Goal: Task Accomplishment & Management: Manage account settings

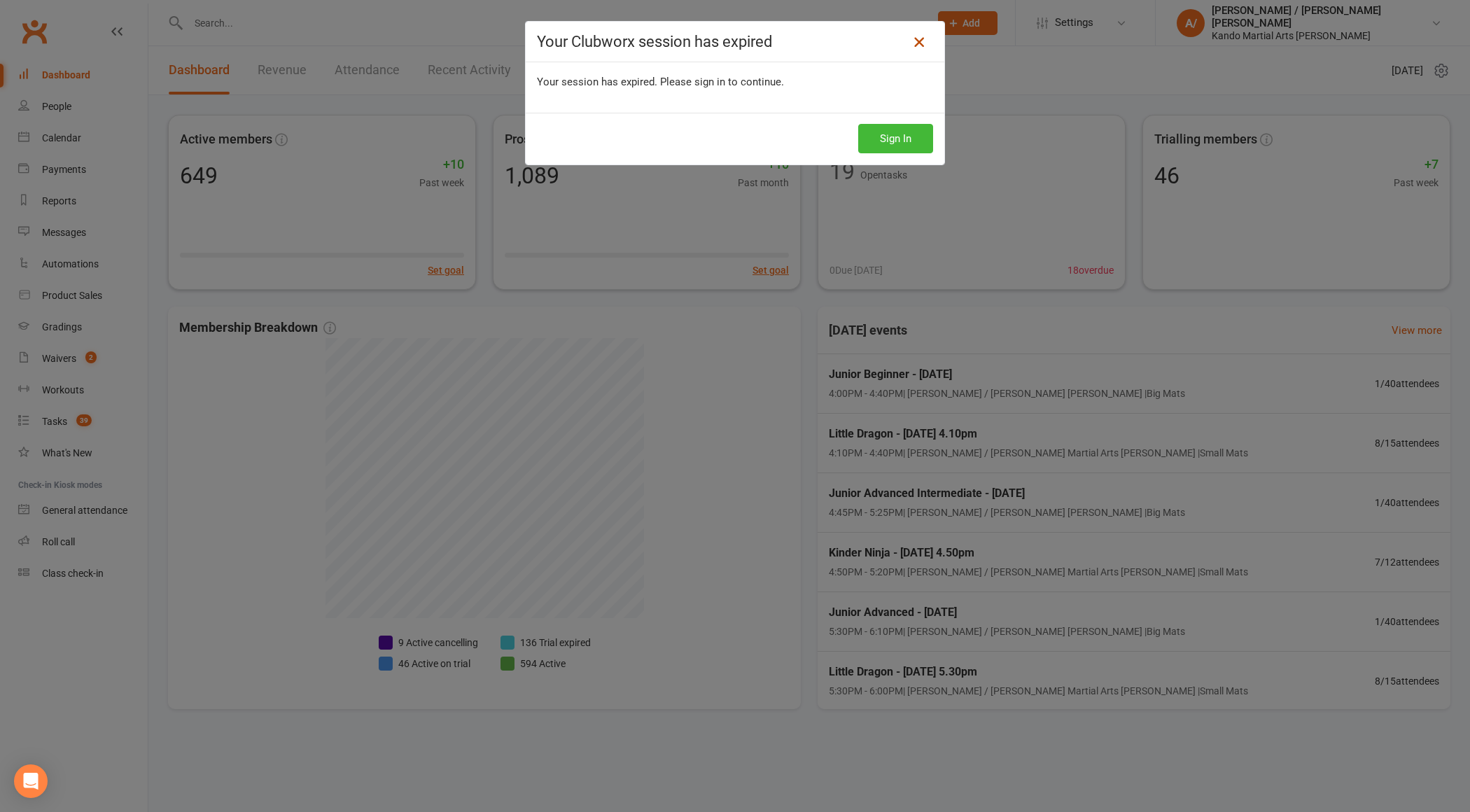
click at [915, 44] on icon at bounding box center [918, 41] width 16 height 16
click at [46, 28] on div "Your Clubworx session has expired Your session has expired. Please sign in to c…" at bounding box center [735, 406] width 1470 height 812
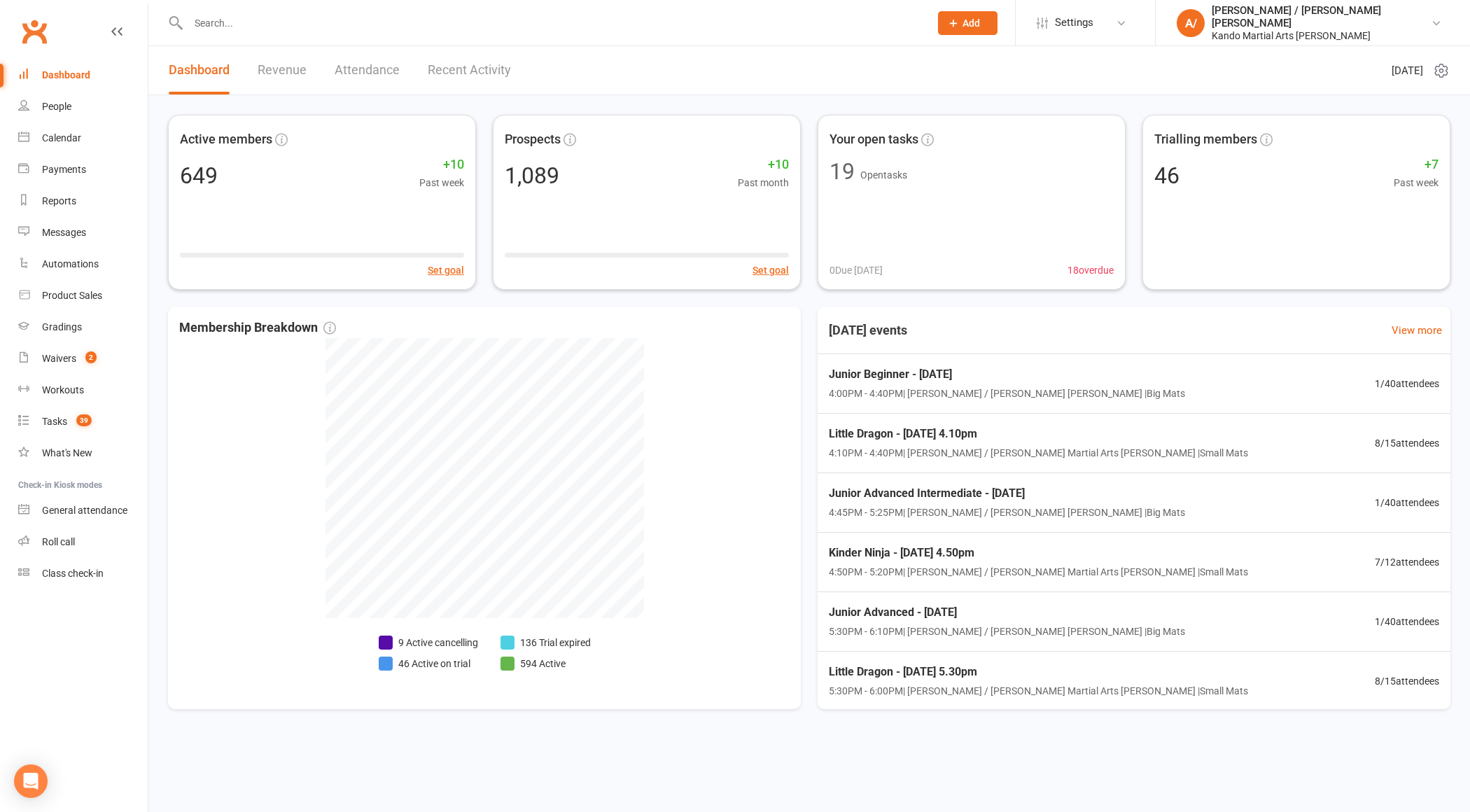
click at [19, 32] on link "Clubworx" at bounding box center [34, 31] width 35 height 35
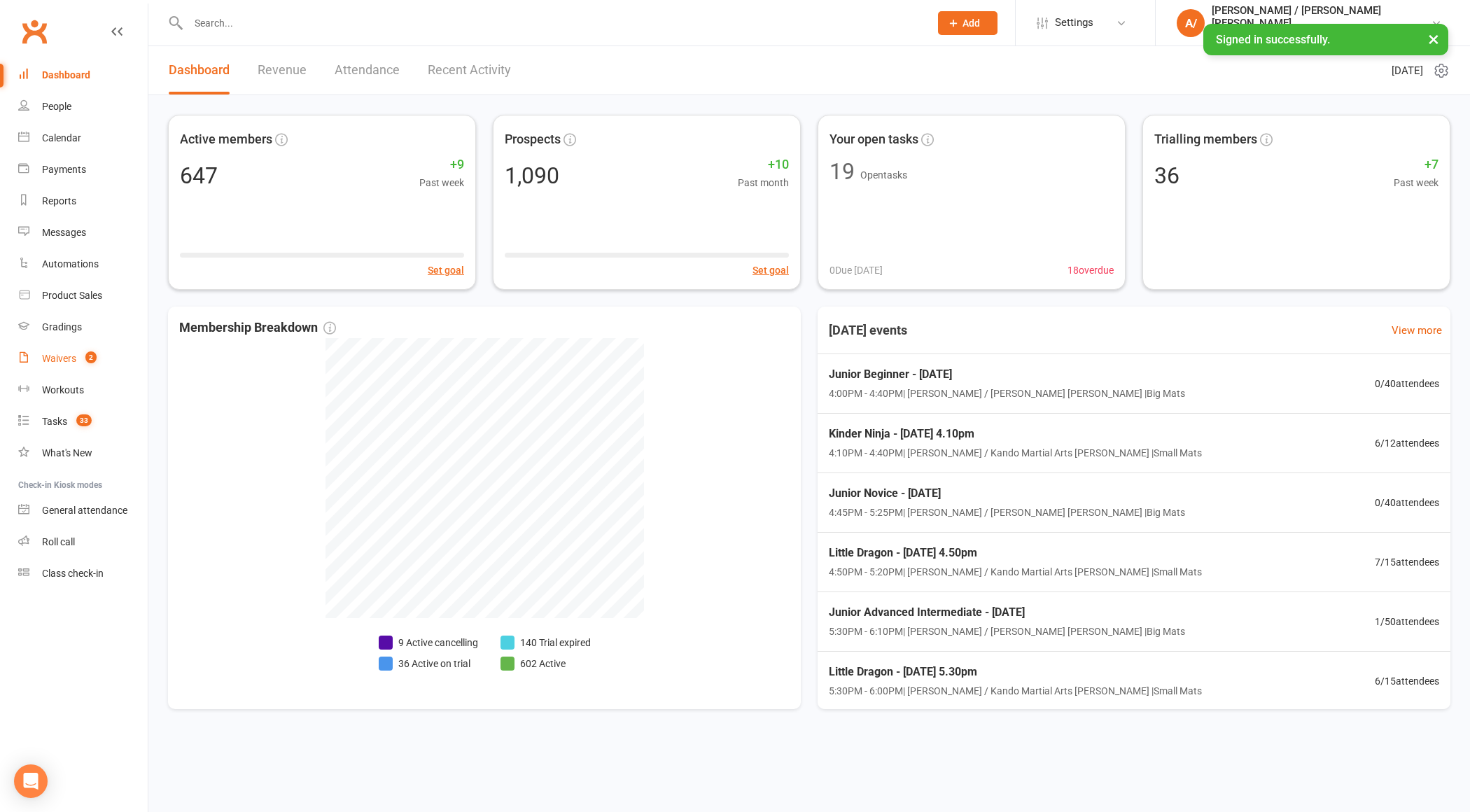
click at [69, 361] on div "Waivers" at bounding box center [60, 358] width 35 height 11
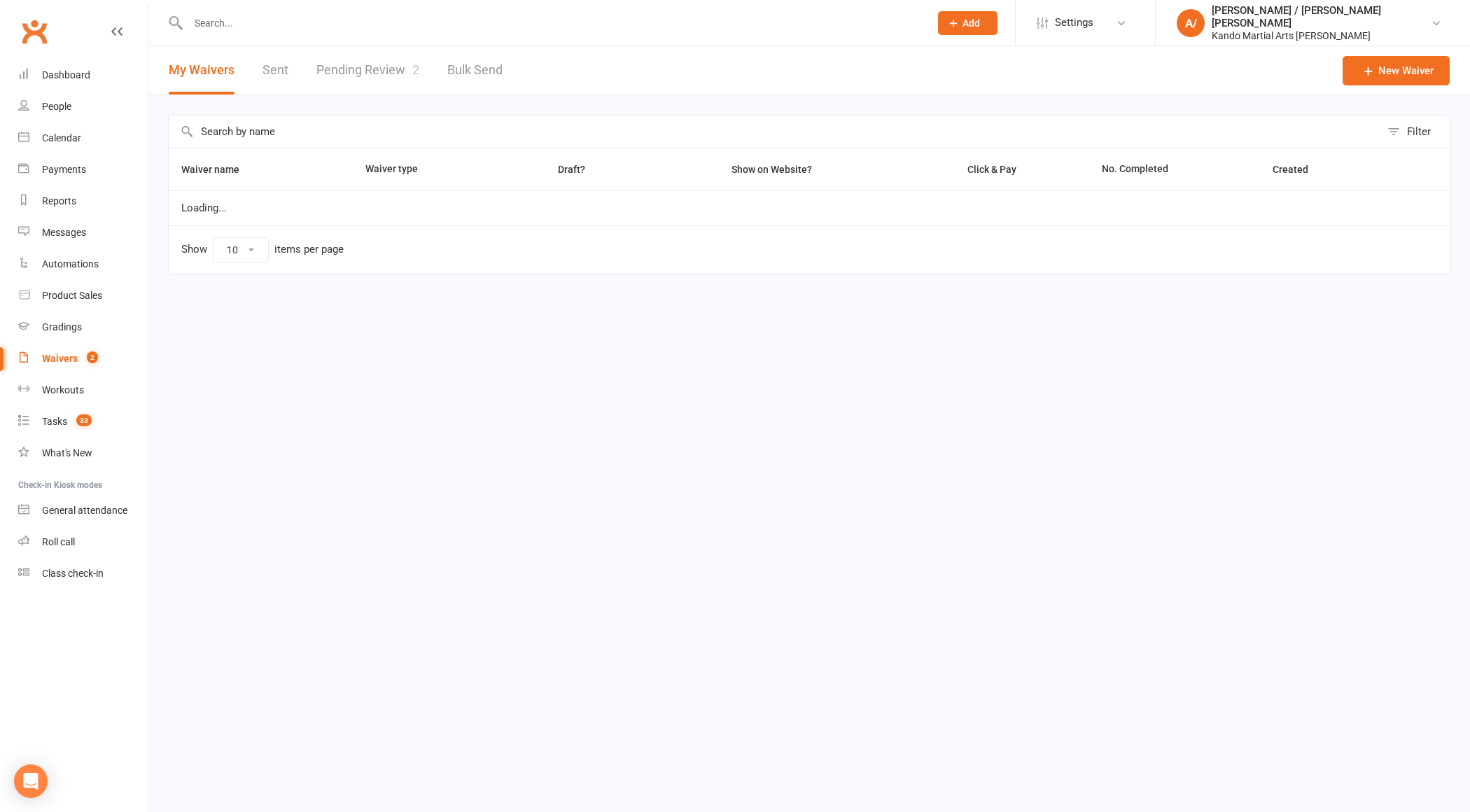
select select "100"
click at [375, 65] on link "Pending Review 2" at bounding box center [368, 71] width 103 height 48
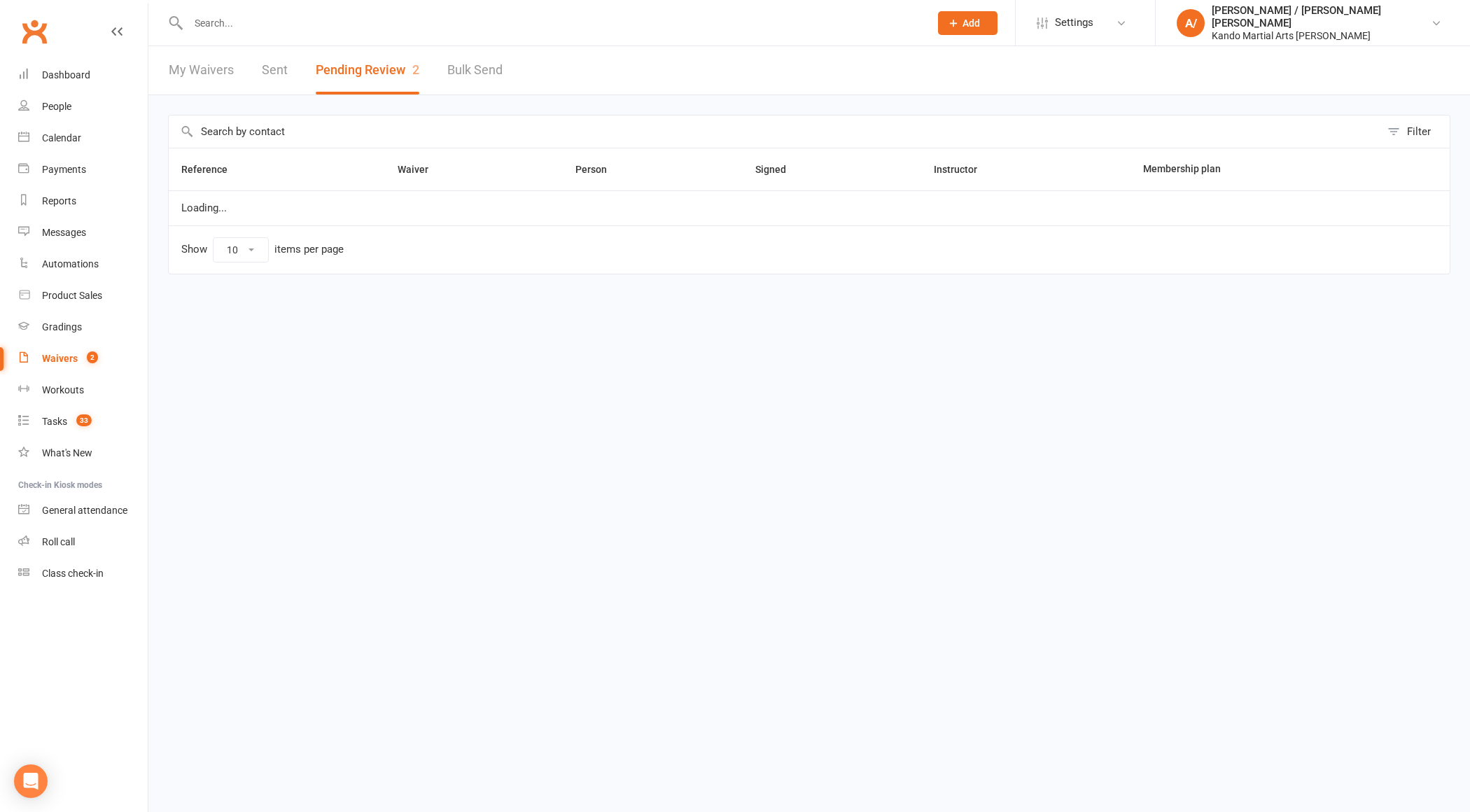
select select "100"
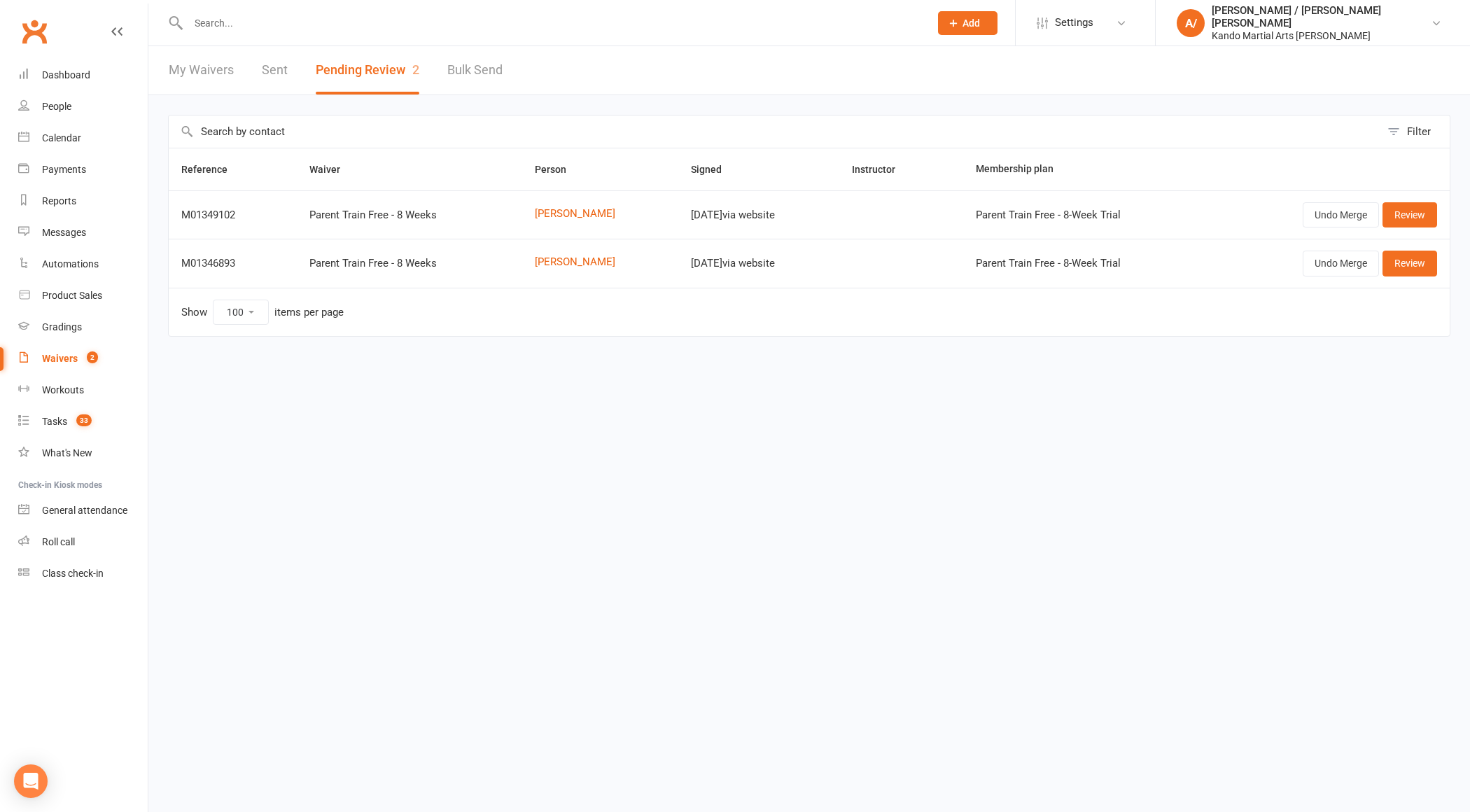
click at [214, 29] on input "text" at bounding box center [552, 22] width 735 height 20
click at [35, 29] on link "Clubworx" at bounding box center [34, 31] width 35 height 35
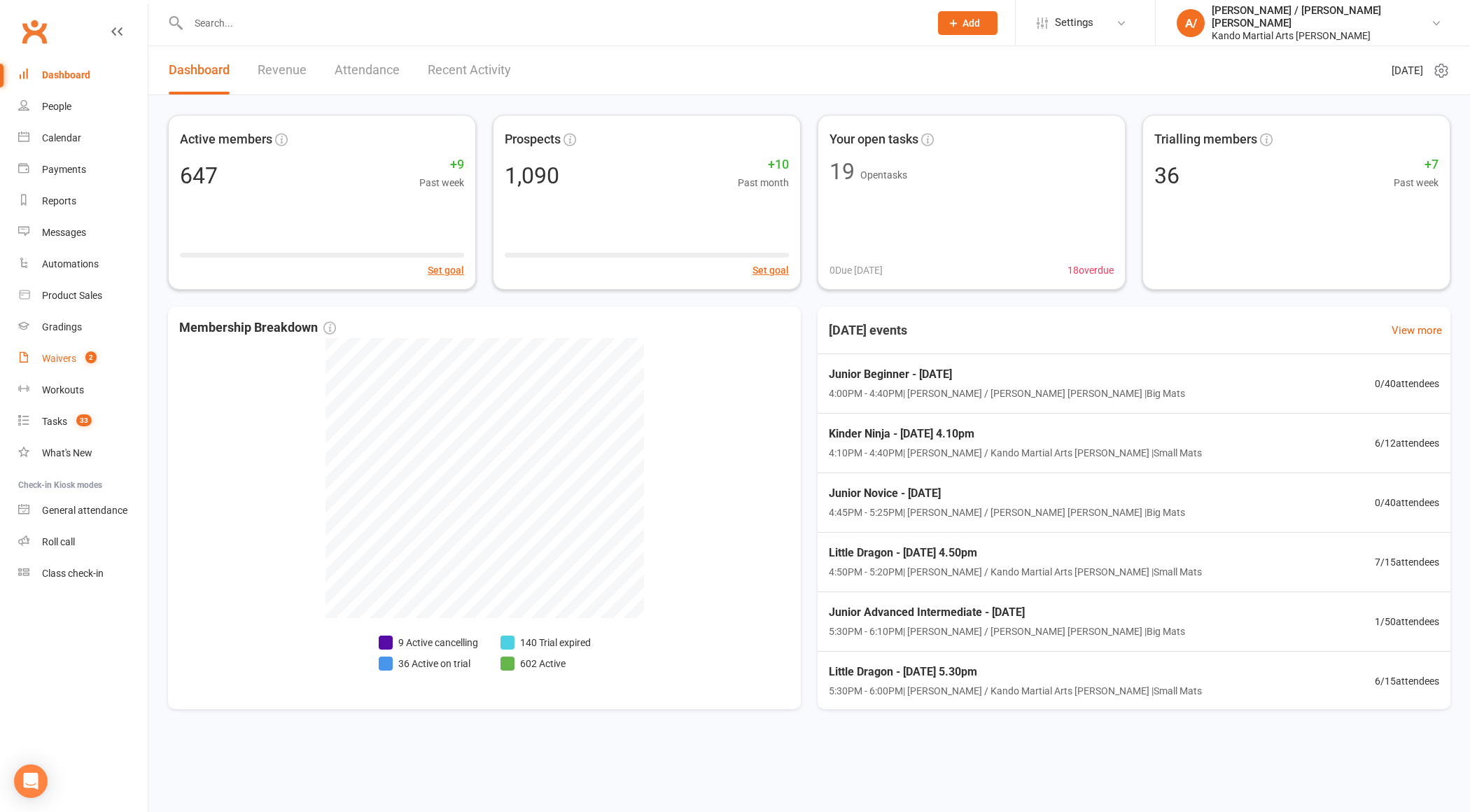
click at [75, 357] on div "Waivers" at bounding box center [60, 358] width 35 height 11
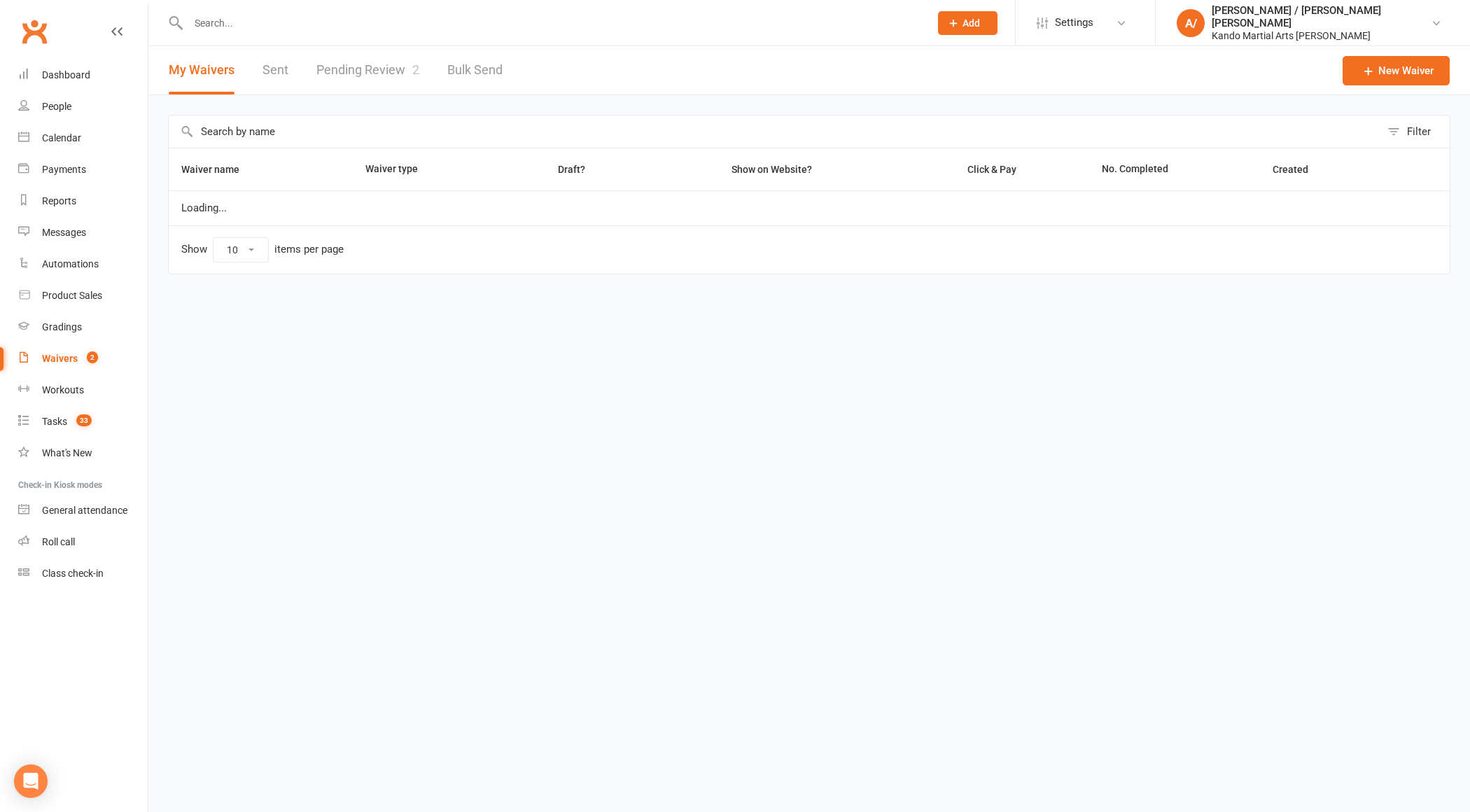
select select "100"
click at [367, 72] on link "Pending Review 2" at bounding box center [368, 71] width 103 height 48
select select "100"
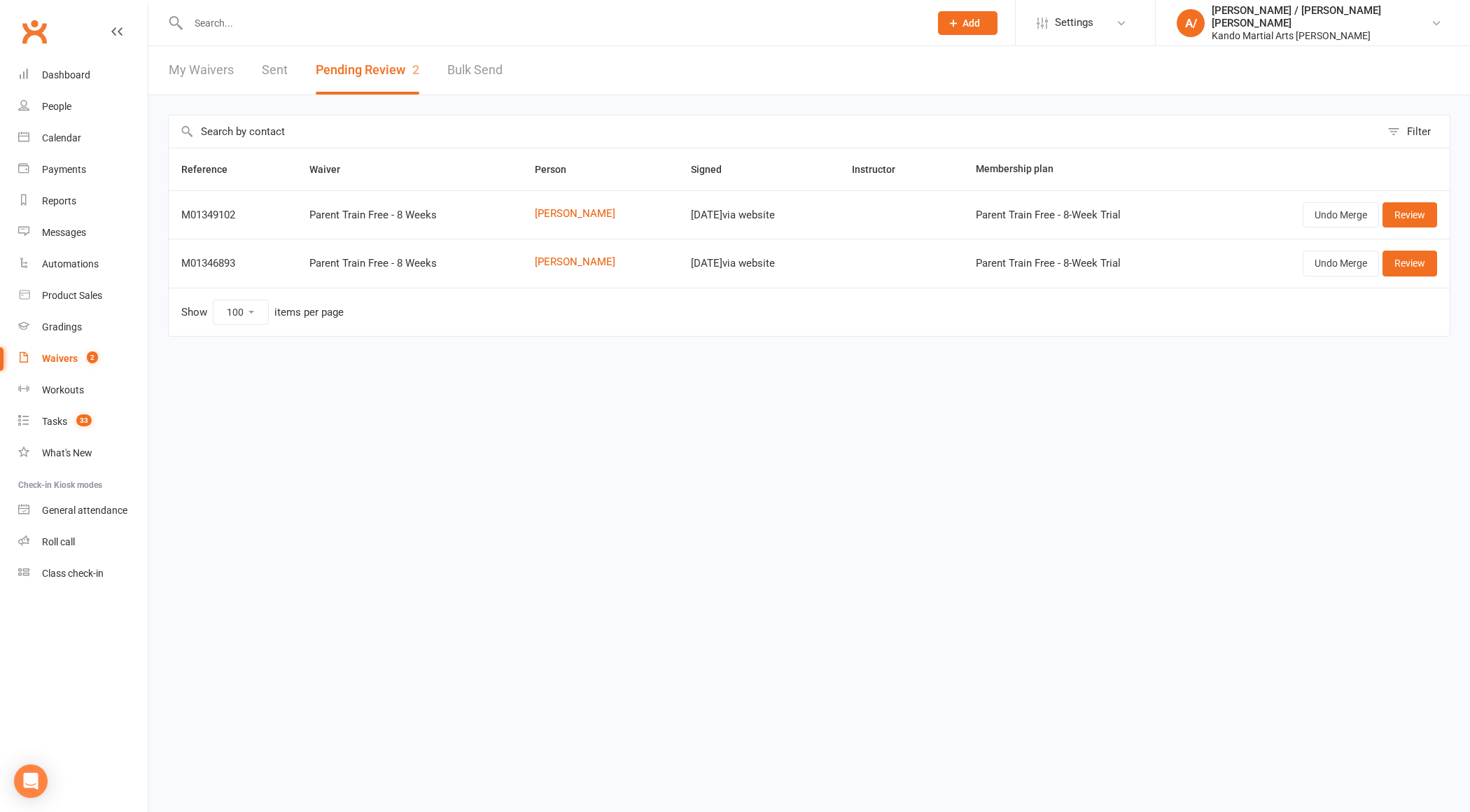
click at [576, 87] on header "My Waivers Sent Pending Review 2 Bulk Send" at bounding box center [809, 71] width 1322 height 49
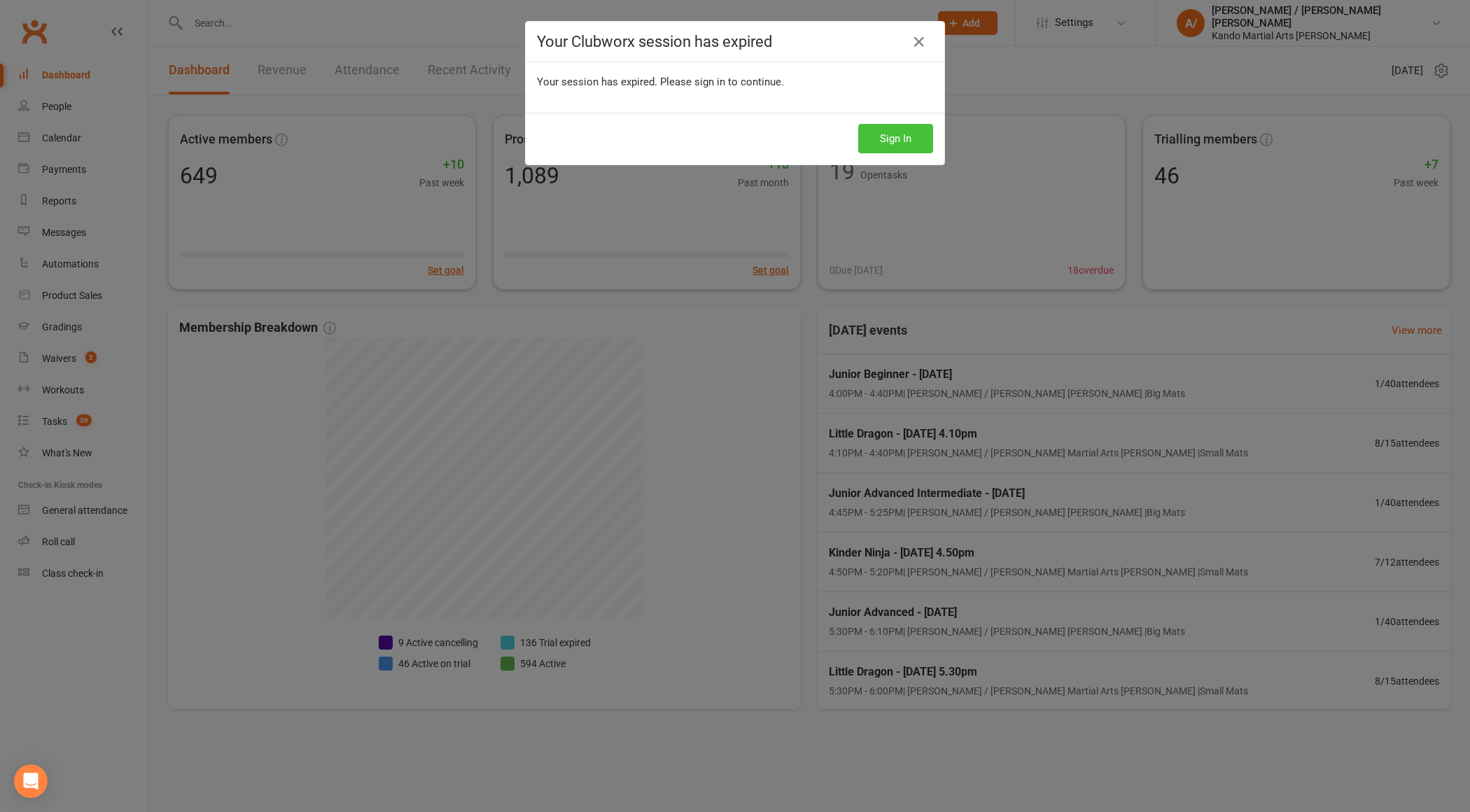
click at [902, 129] on button "Sign In" at bounding box center [895, 139] width 75 height 29
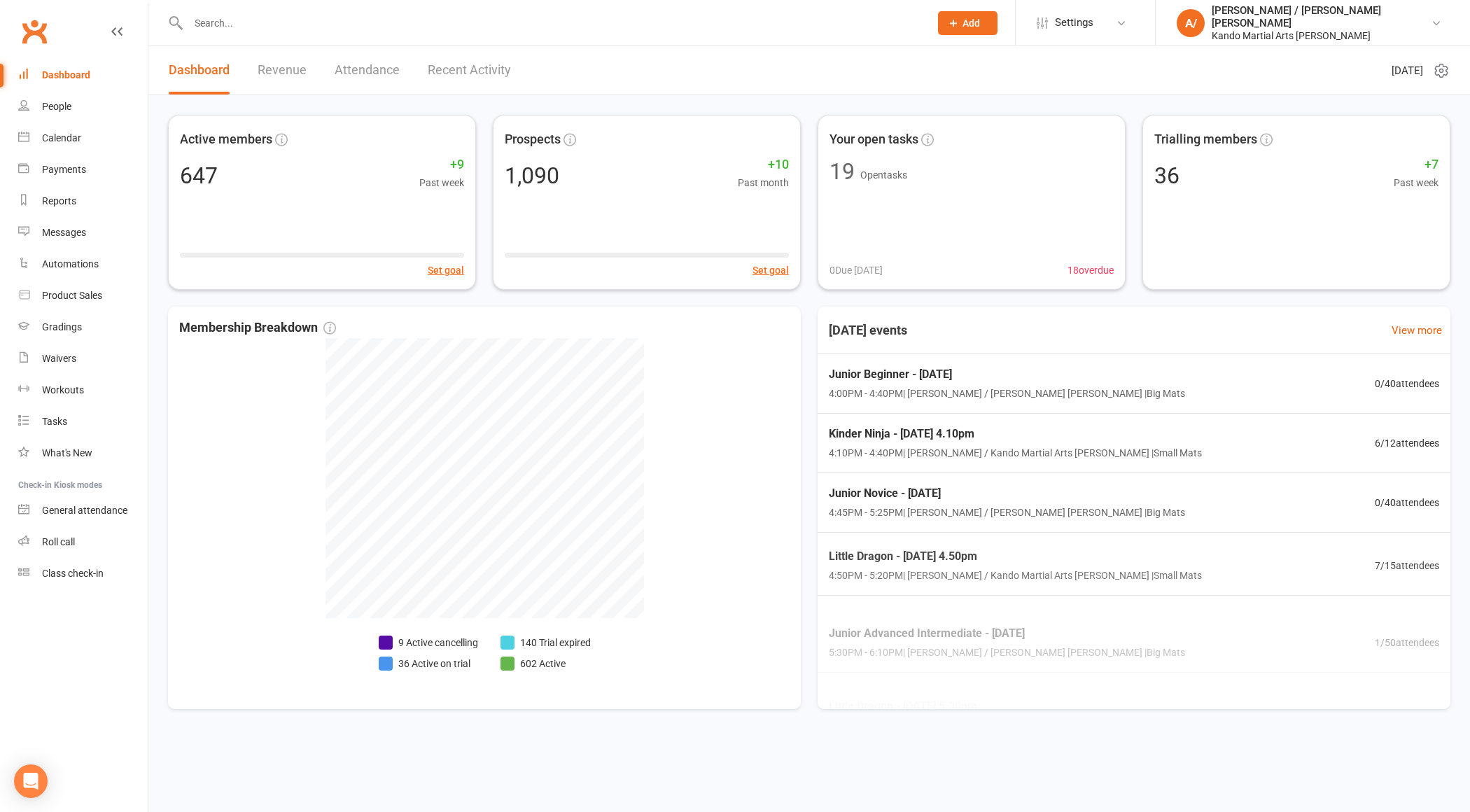
click at [24, 35] on link "Clubworx" at bounding box center [34, 31] width 35 height 35
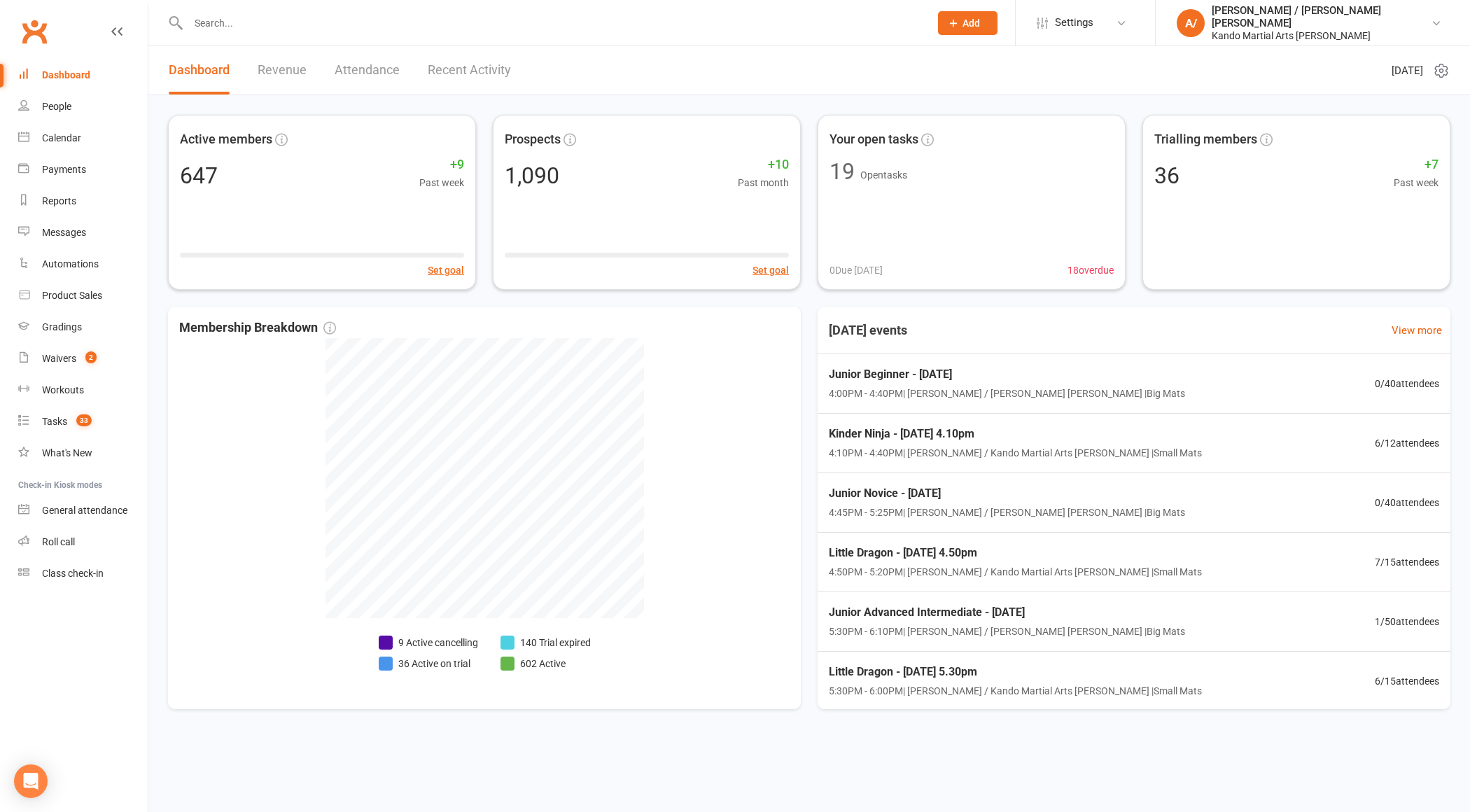
click at [1442, 66] on icon at bounding box center [1441, 70] width 16 height 16
click at [77, 416] on count-badge "33" at bounding box center [80, 421] width 22 height 11
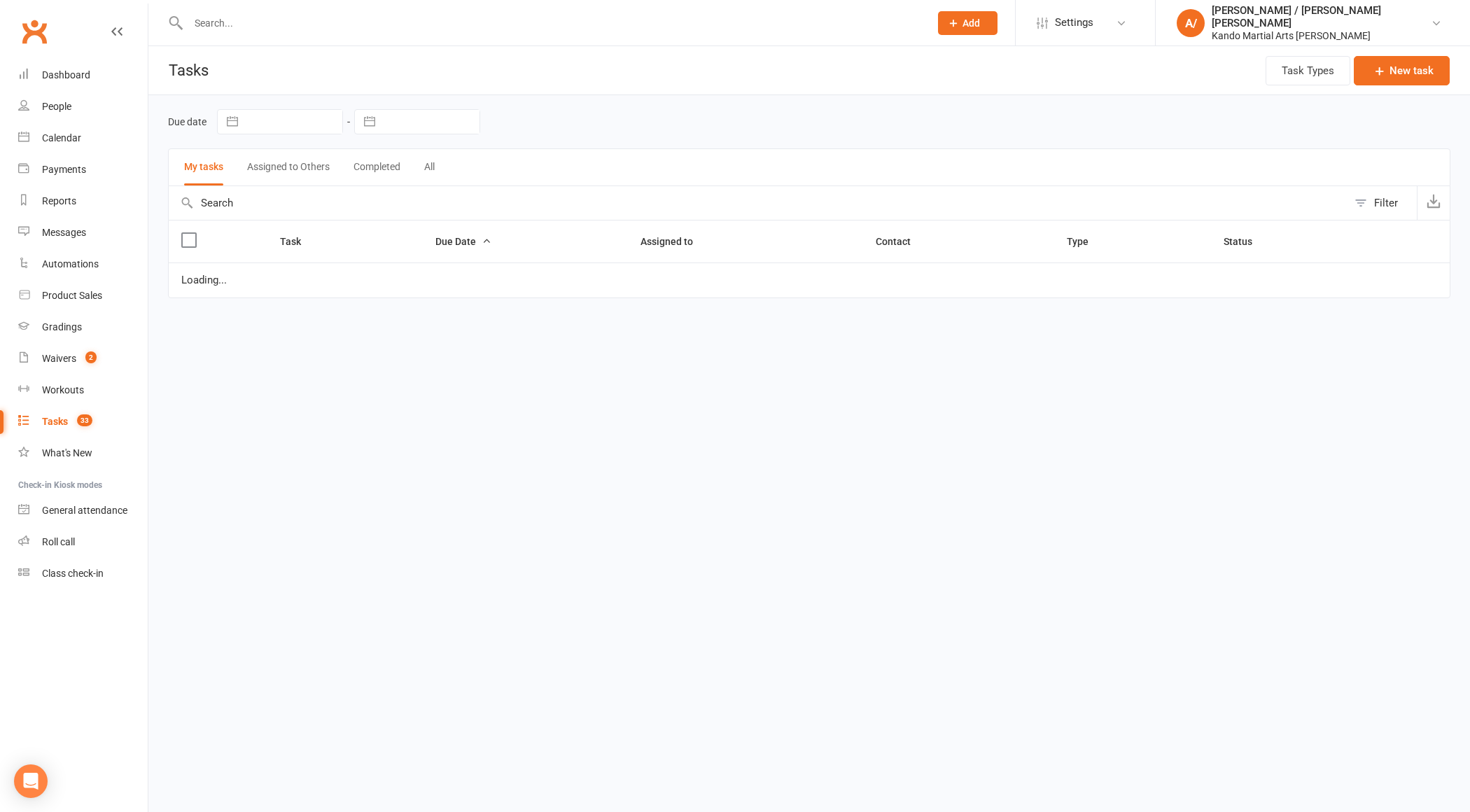
select select "started"
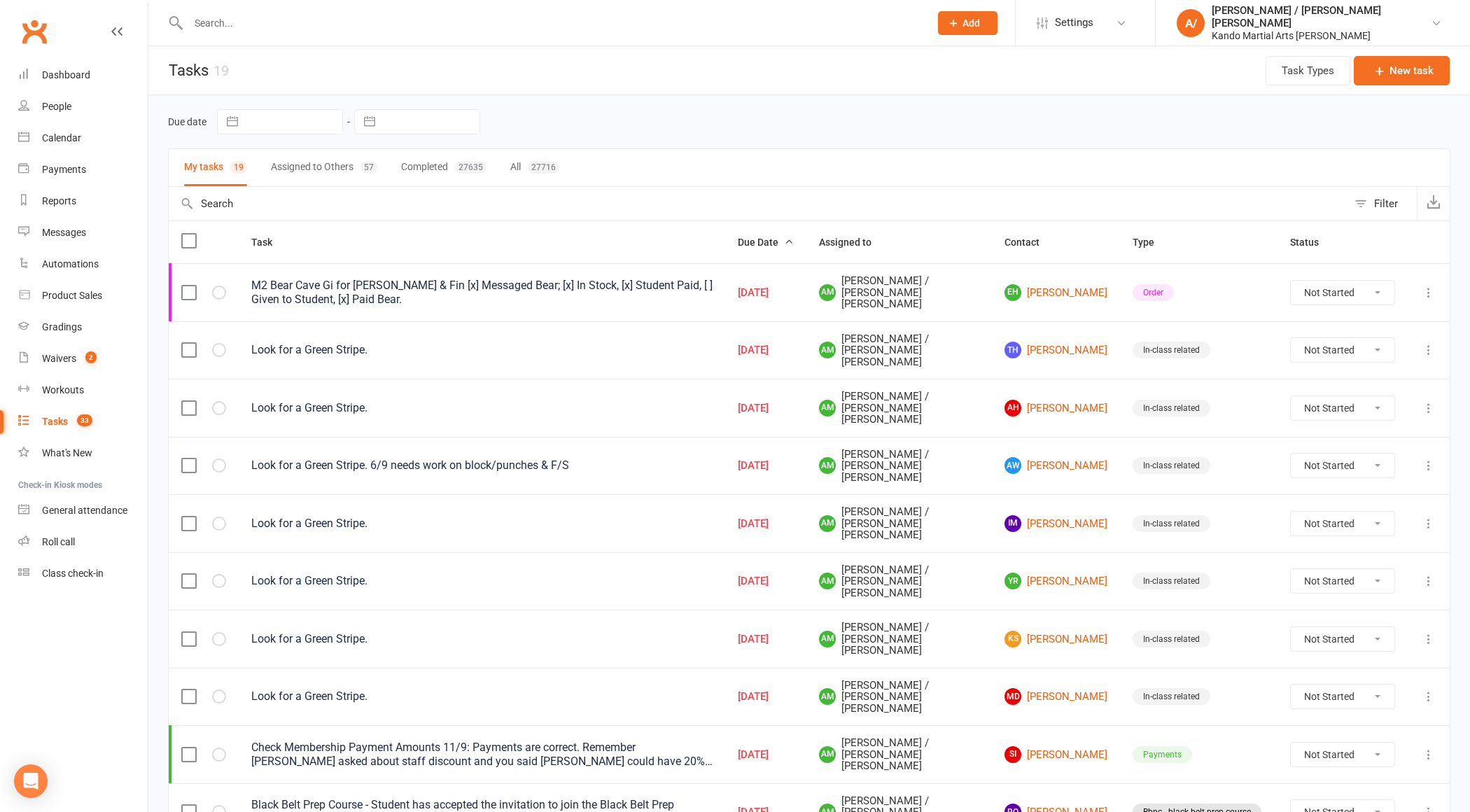
click at [29, 24] on link "Clubworx" at bounding box center [34, 31] width 35 height 35
